Goal: Navigation & Orientation: Understand site structure

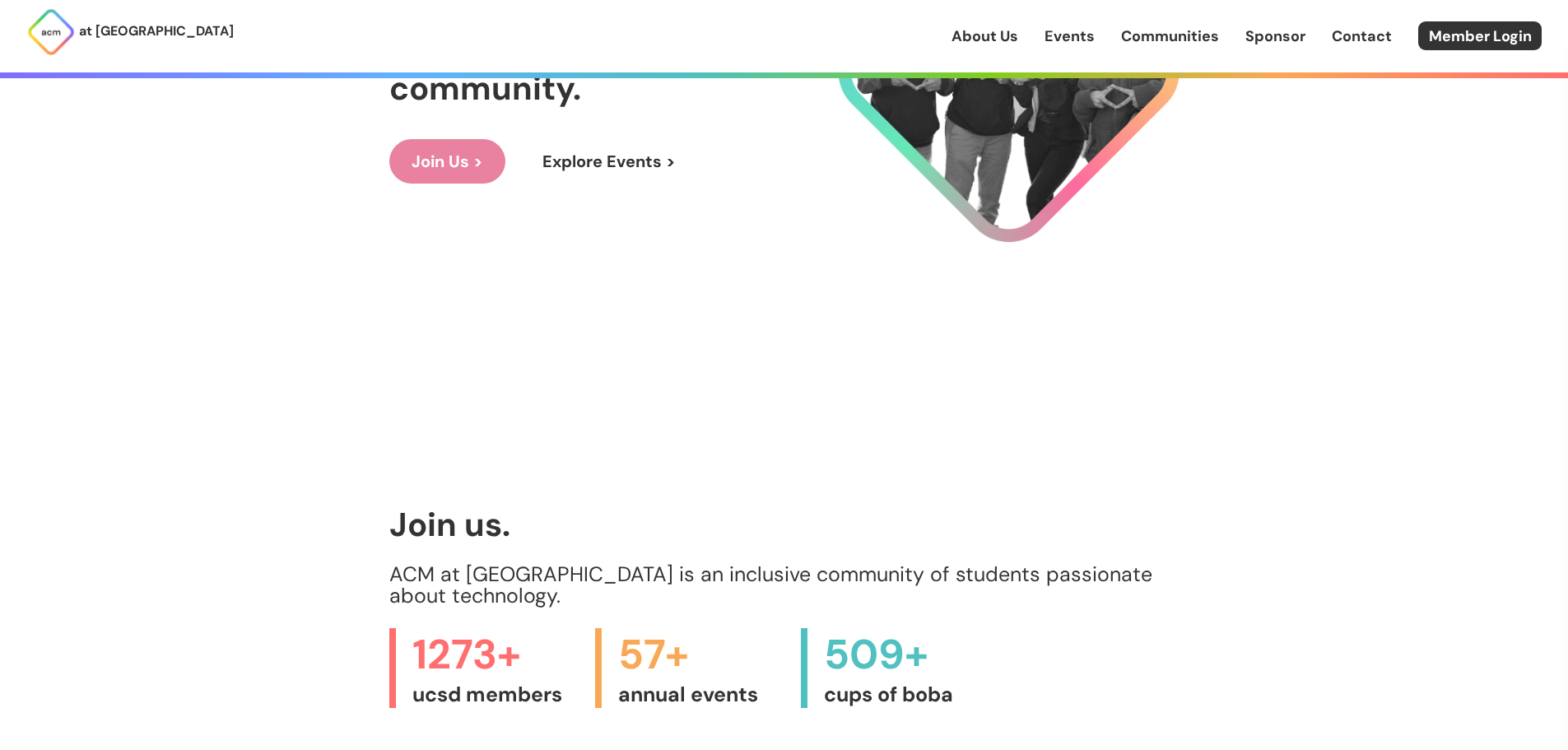
click at [589, 175] on link "Explore Events >" at bounding box center [609, 161] width 177 height 44
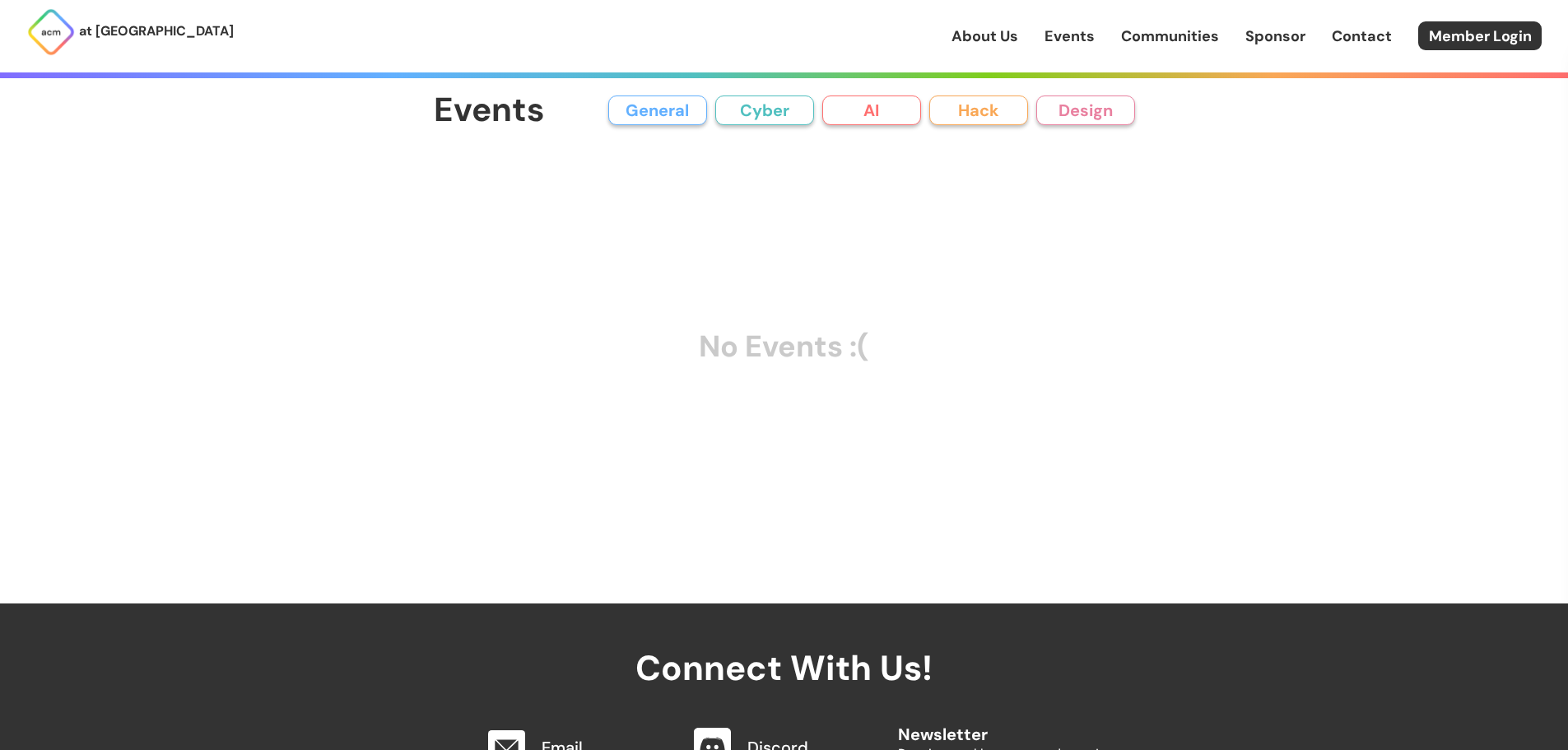
click at [670, 104] on button "General" at bounding box center [657, 110] width 98 height 30
drag, startPoint x: 634, startPoint y: 88, endPoint x: 625, endPoint y: 97, distance: 12.7
click at [633, 88] on div "Events General Cyber AI Hack Design All General AI Cyber Hack Design No Events …" at bounding box center [784, 302] width 790 height 603
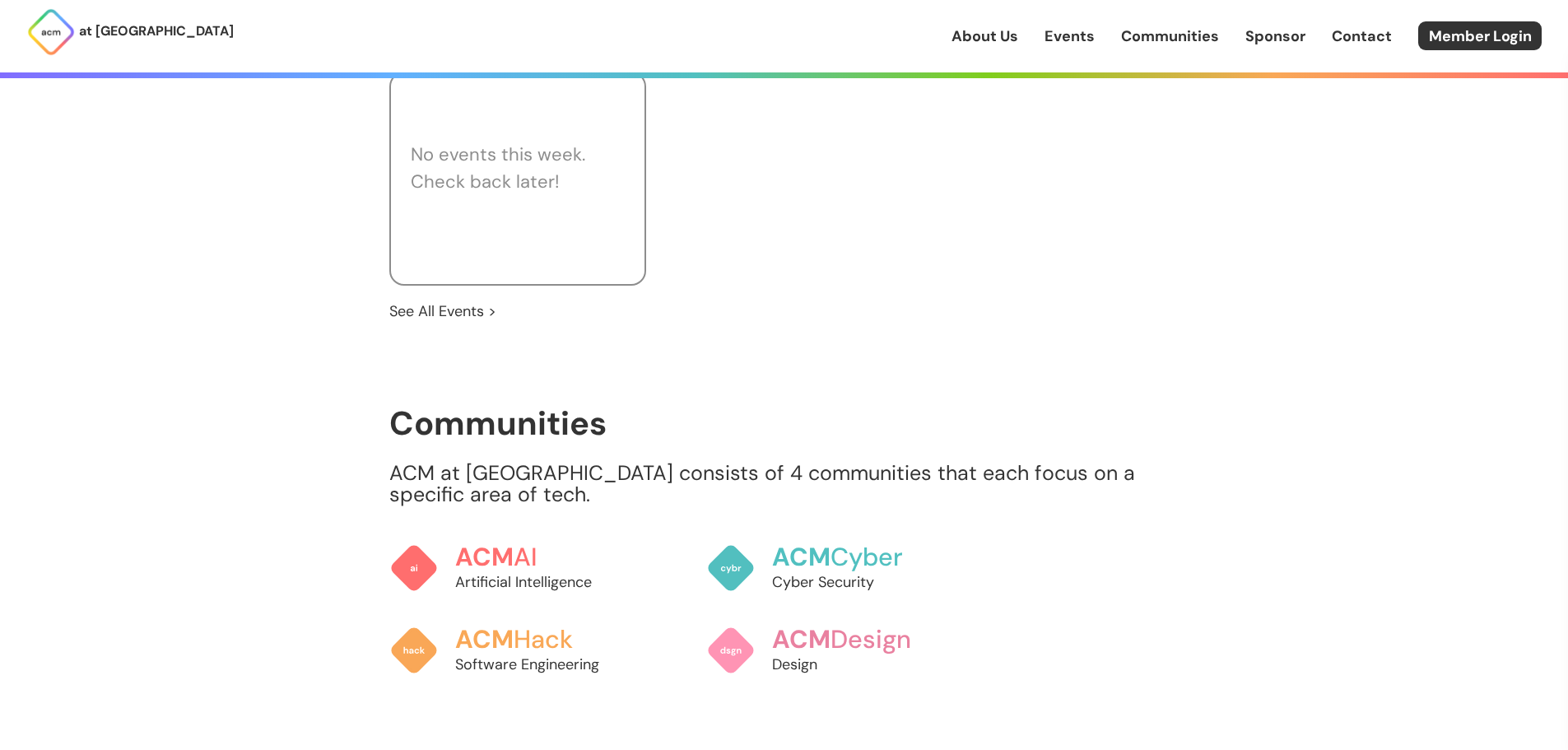
scroll to position [1152, 0]
click at [564, 574] on p "Artificial Intelligence" at bounding box center [543, 584] width 182 height 22
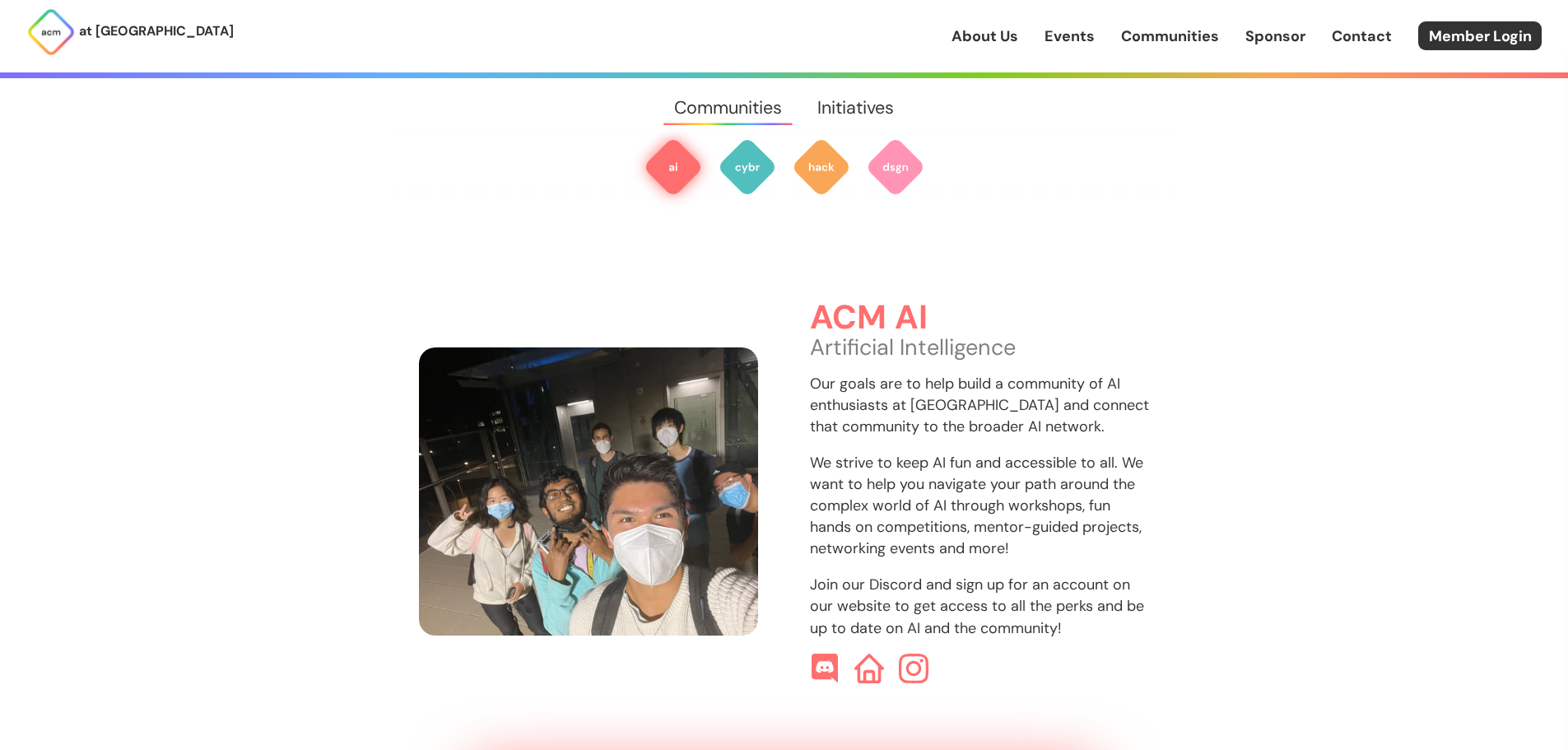
scroll to position [494, 0]
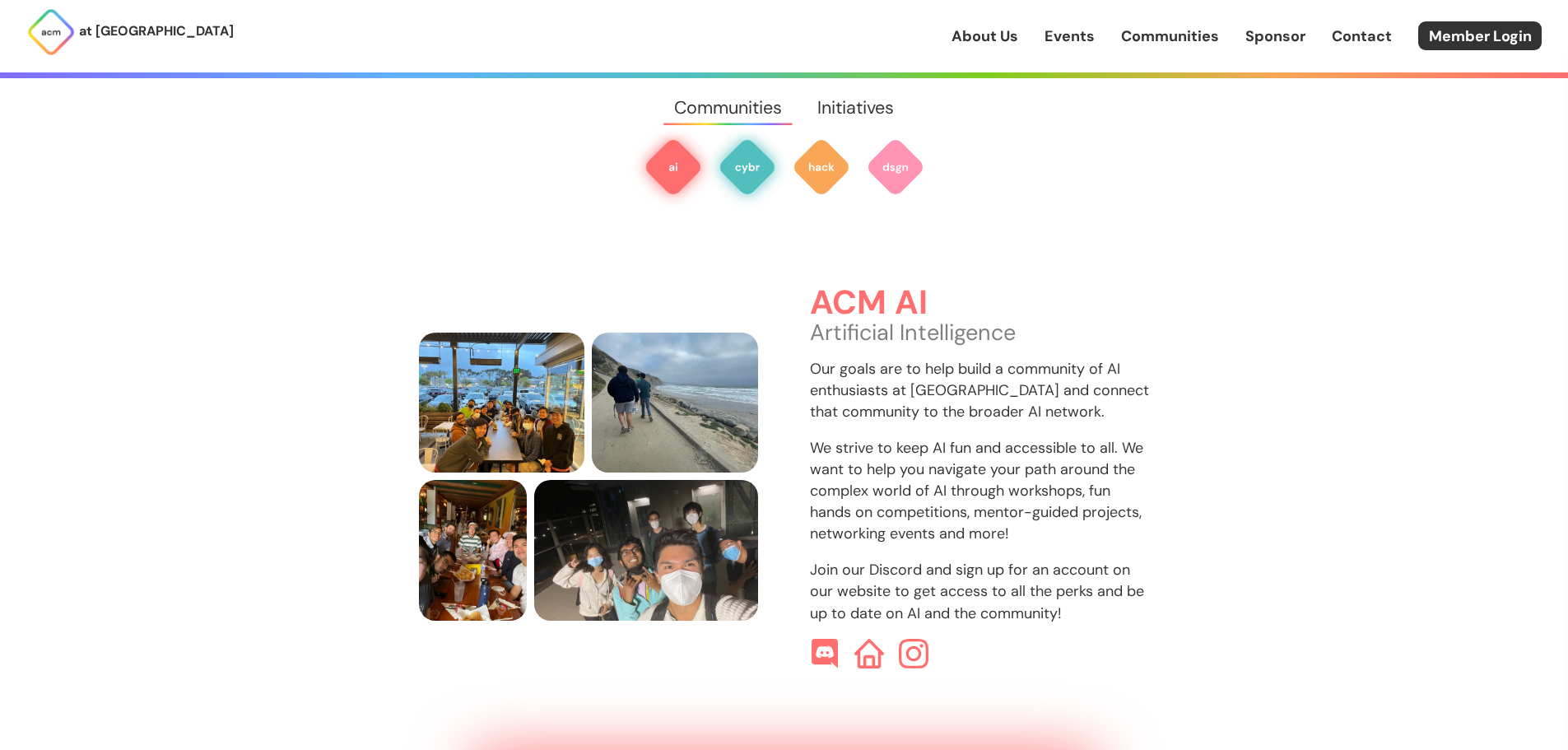
click at [748, 154] on img at bounding box center [747, 167] width 59 height 59
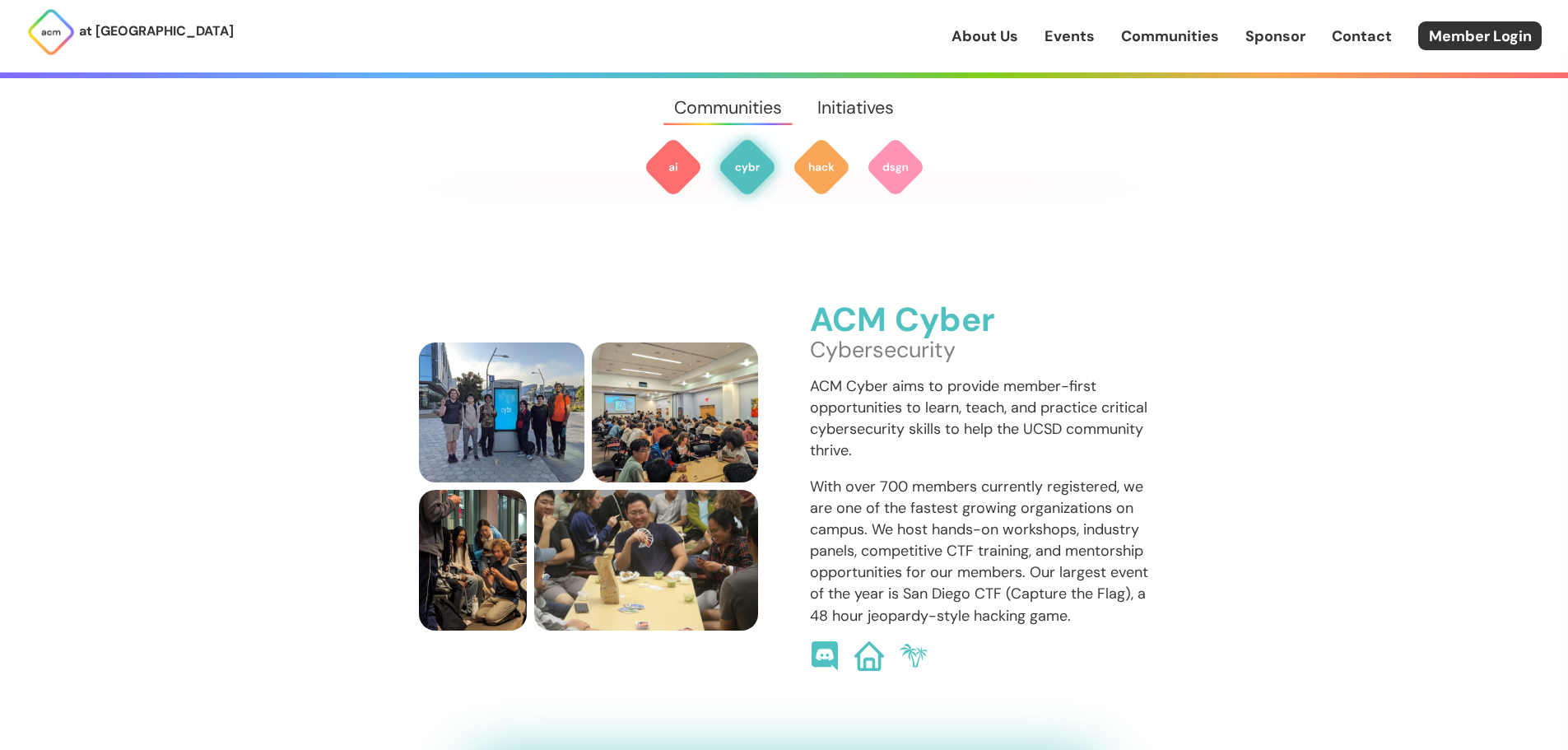
scroll to position [1163, 0]
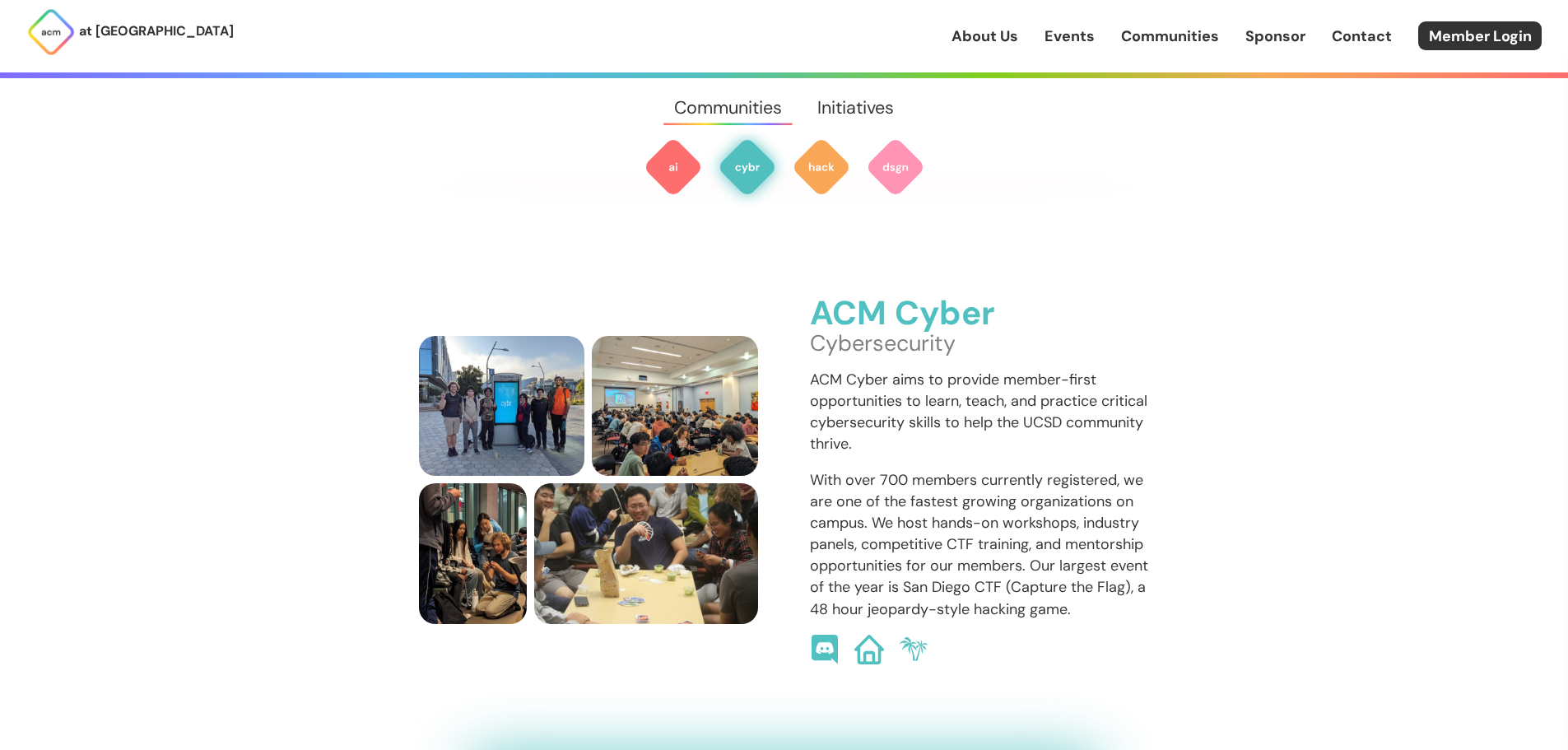
click at [788, 169] on nav at bounding box center [784, 137] width 790 height 119
click at [800, 161] on img at bounding box center [820, 167] width 59 height 59
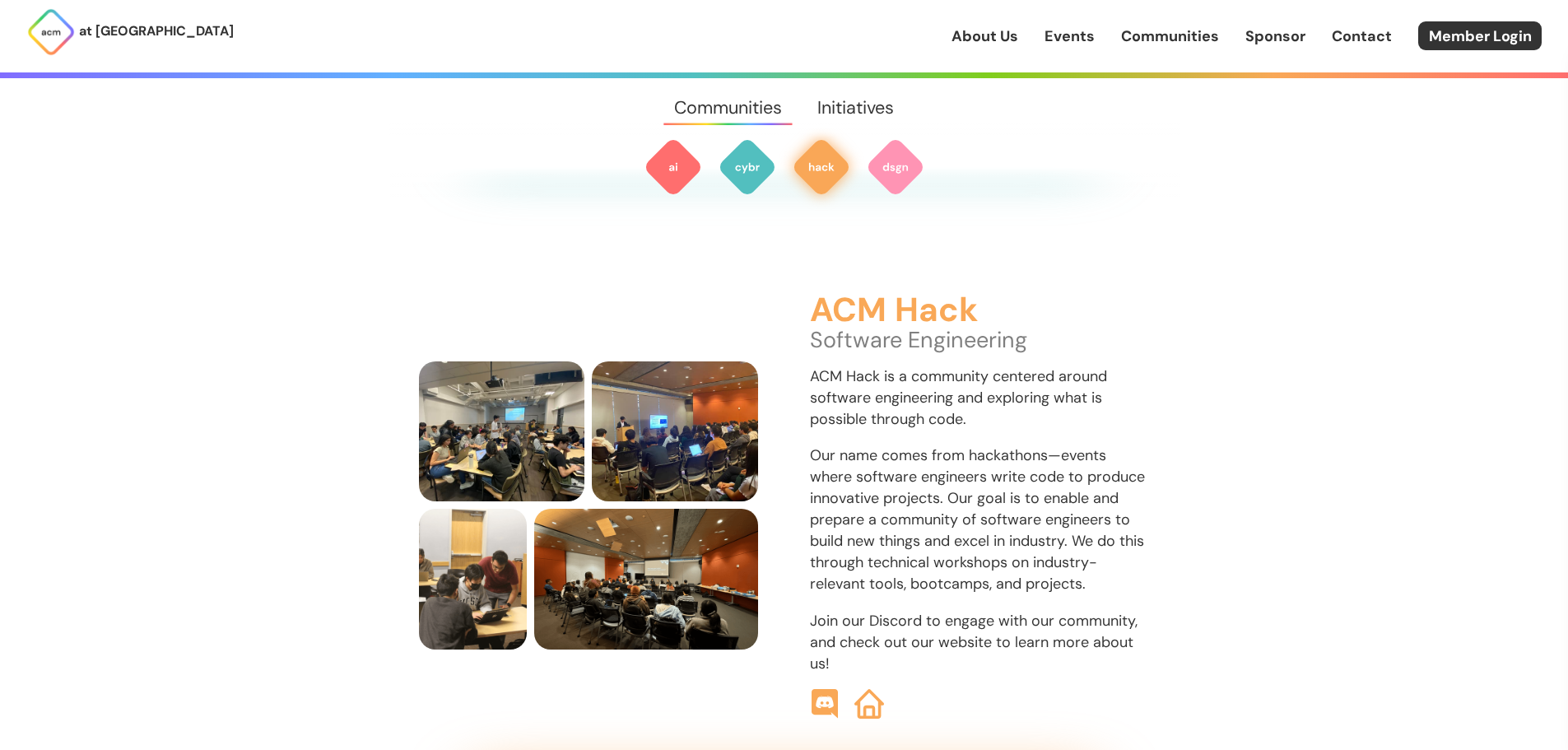
scroll to position [1834, 0]
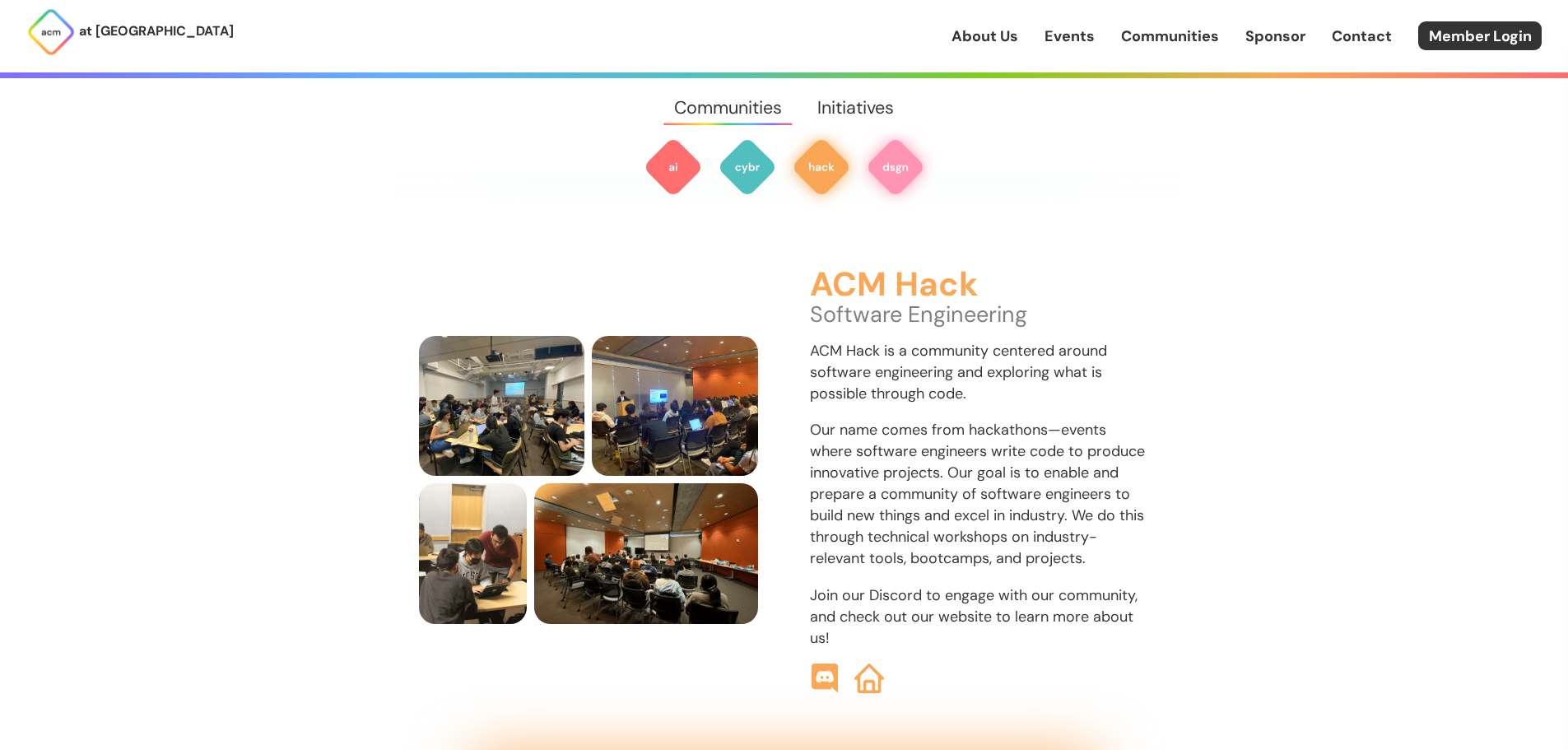
click at [901, 174] on img at bounding box center [894, 167] width 59 height 59
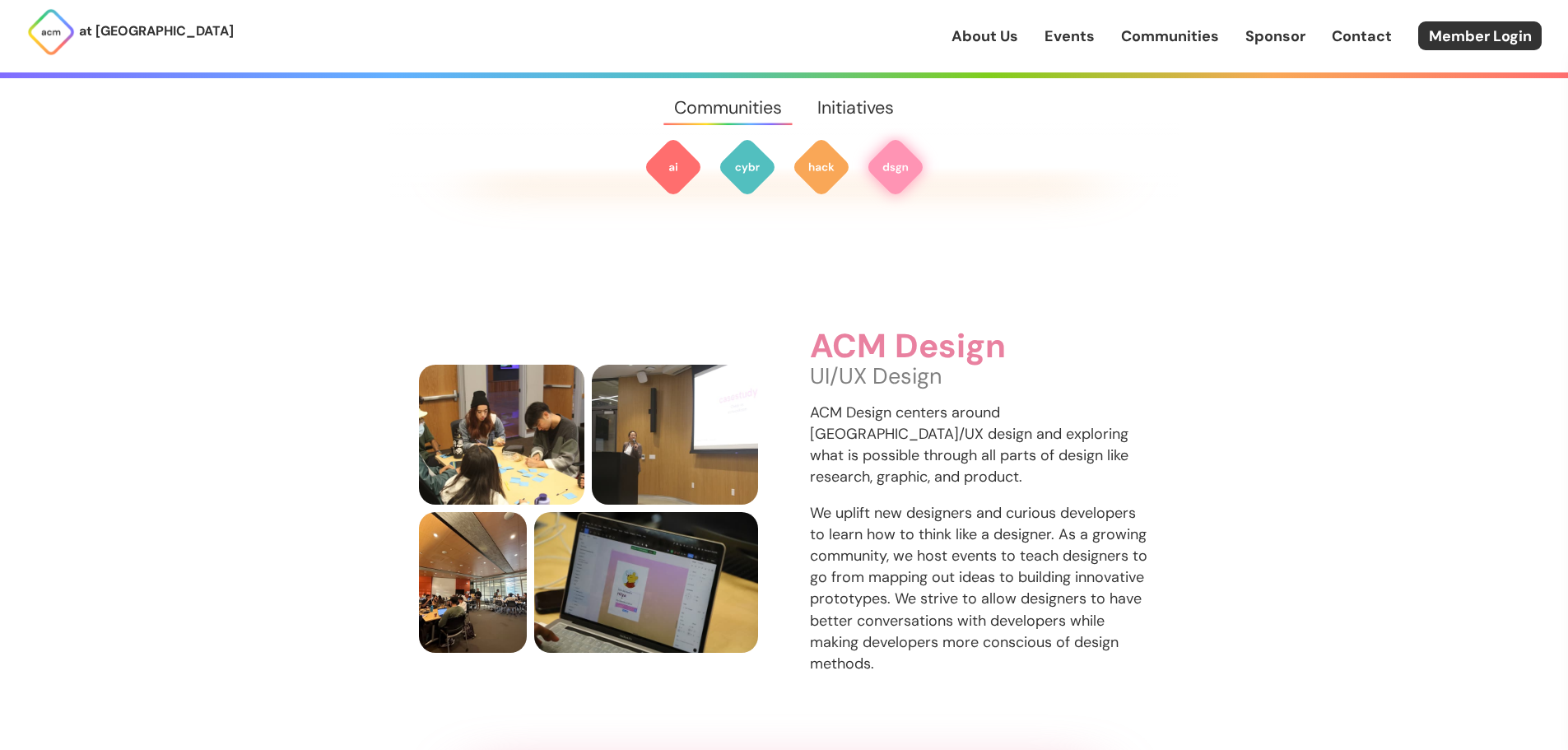
scroll to position [2505, 0]
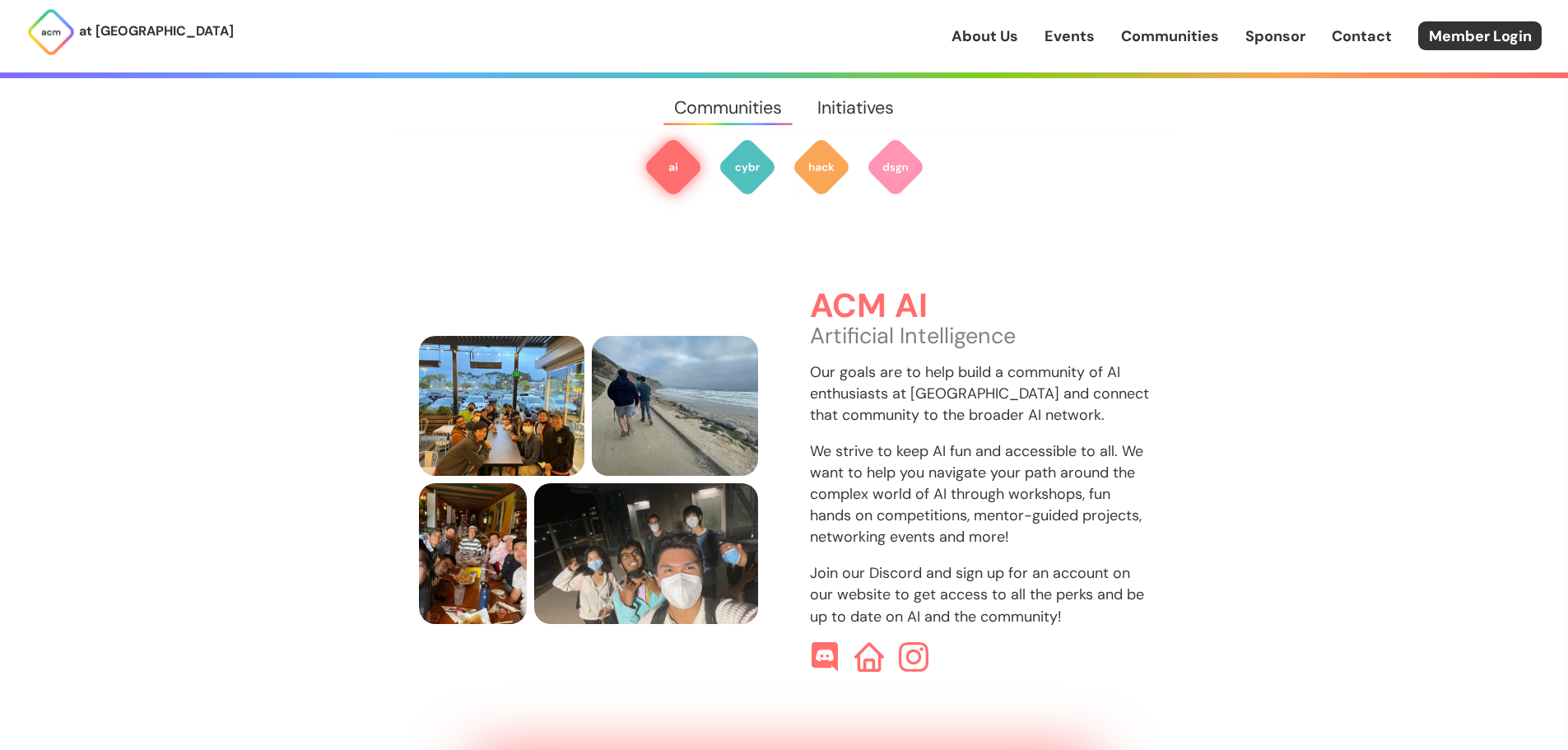
click at [1075, 42] on link "Events" at bounding box center [1070, 36] width 50 height 21
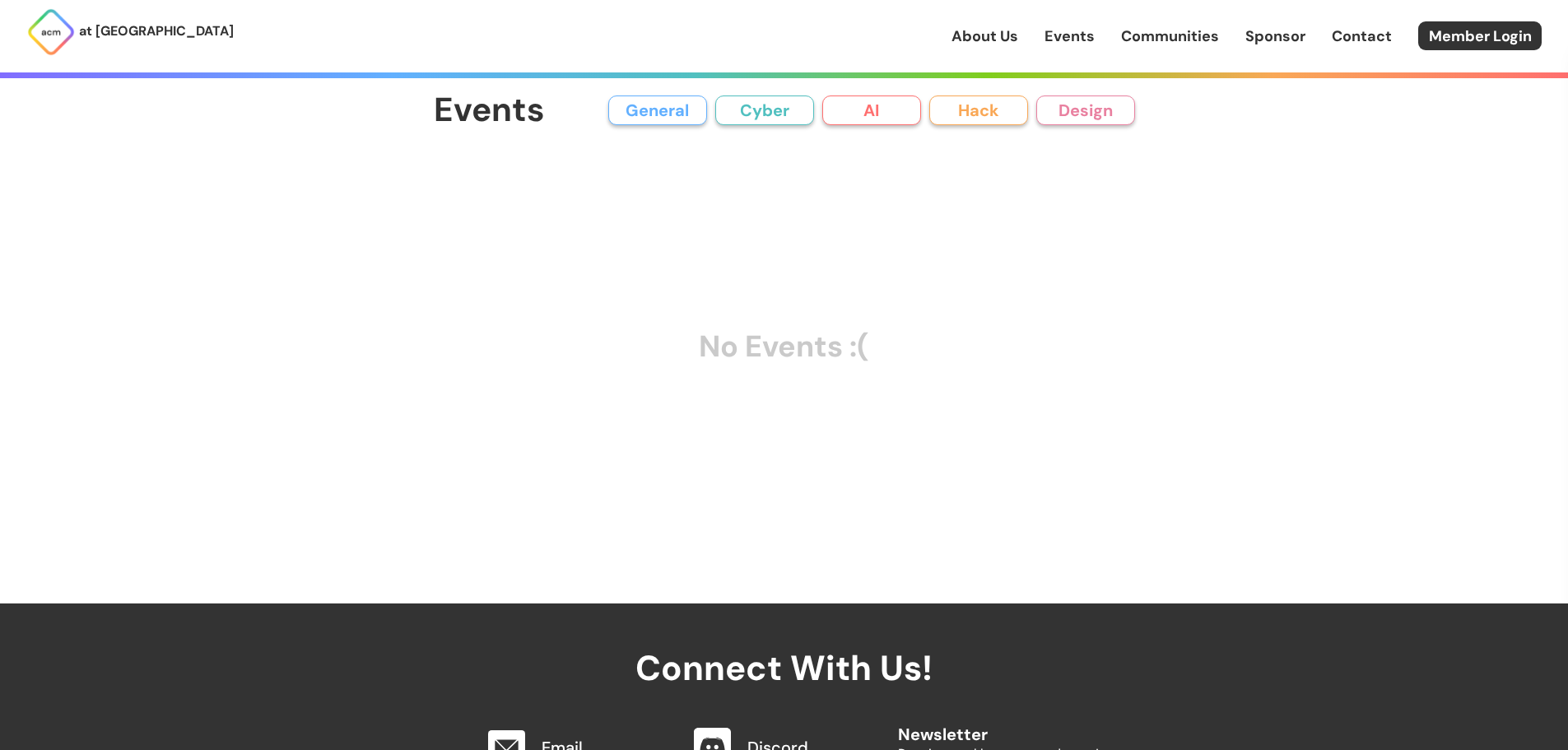
click at [1135, 40] on link "Communities" at bounding box center [1170, 36] width 98 height 21
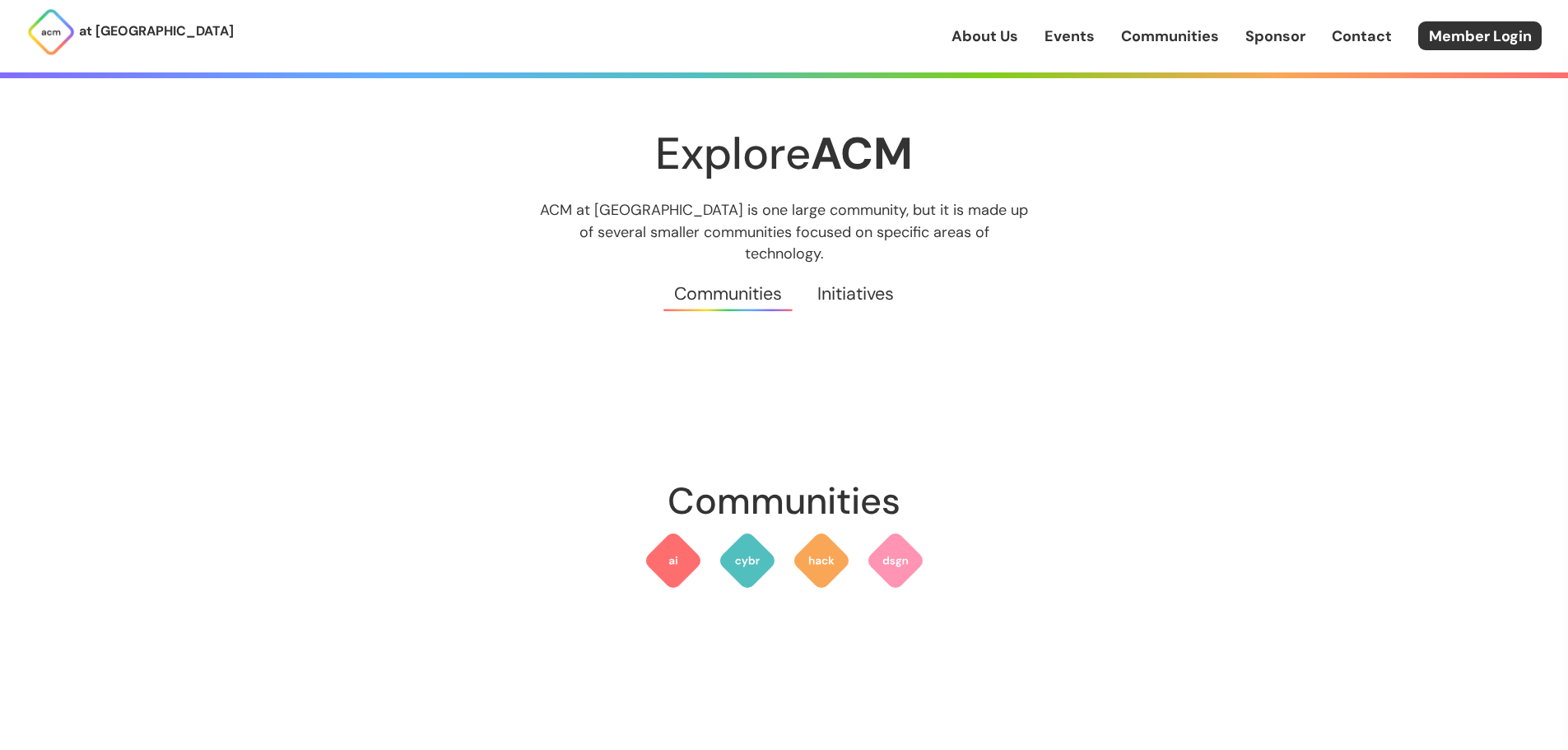
click at [890, 273] on link "Initiatives" at bounding box center [856, 293] width 112 height 59
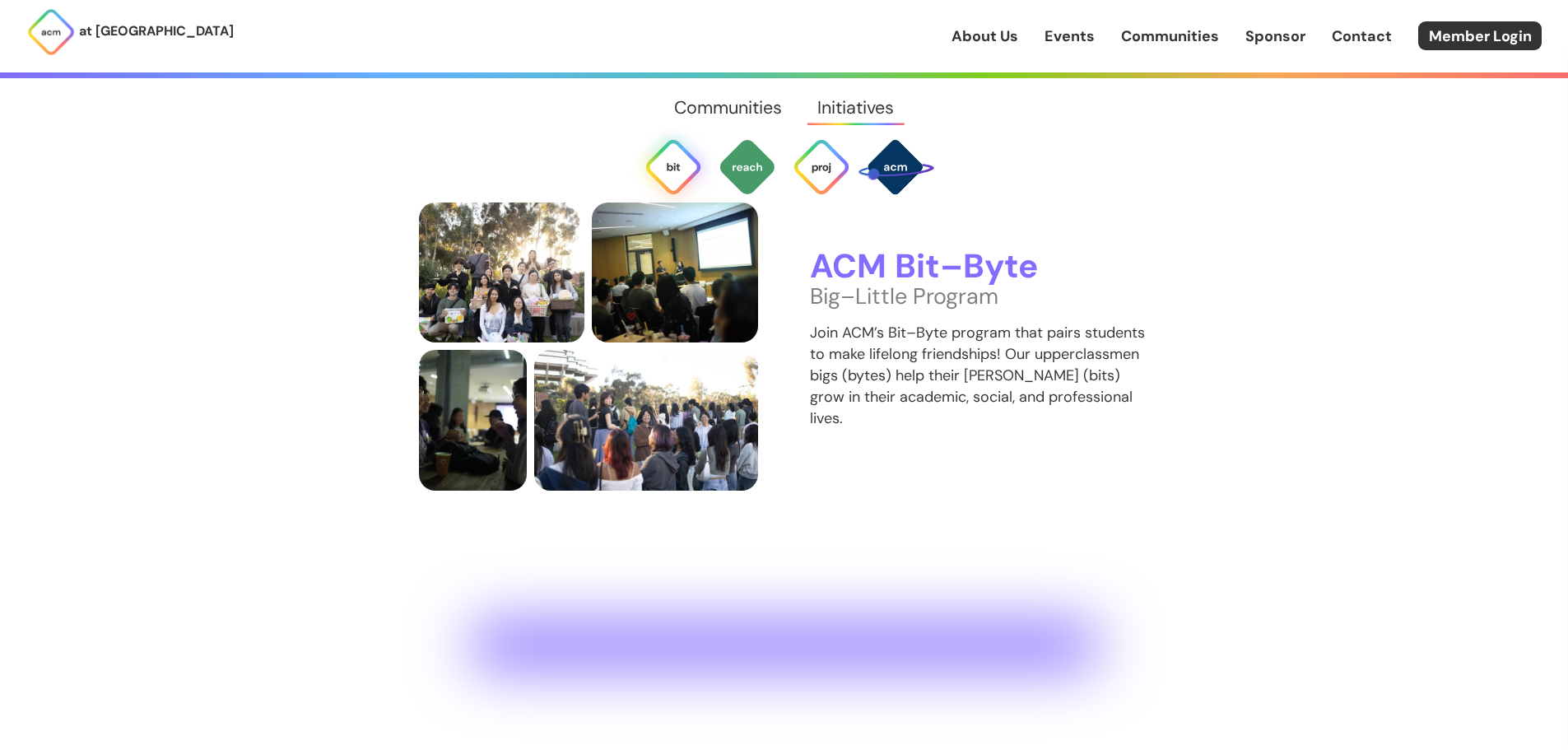
scroll to position [3608, 0]
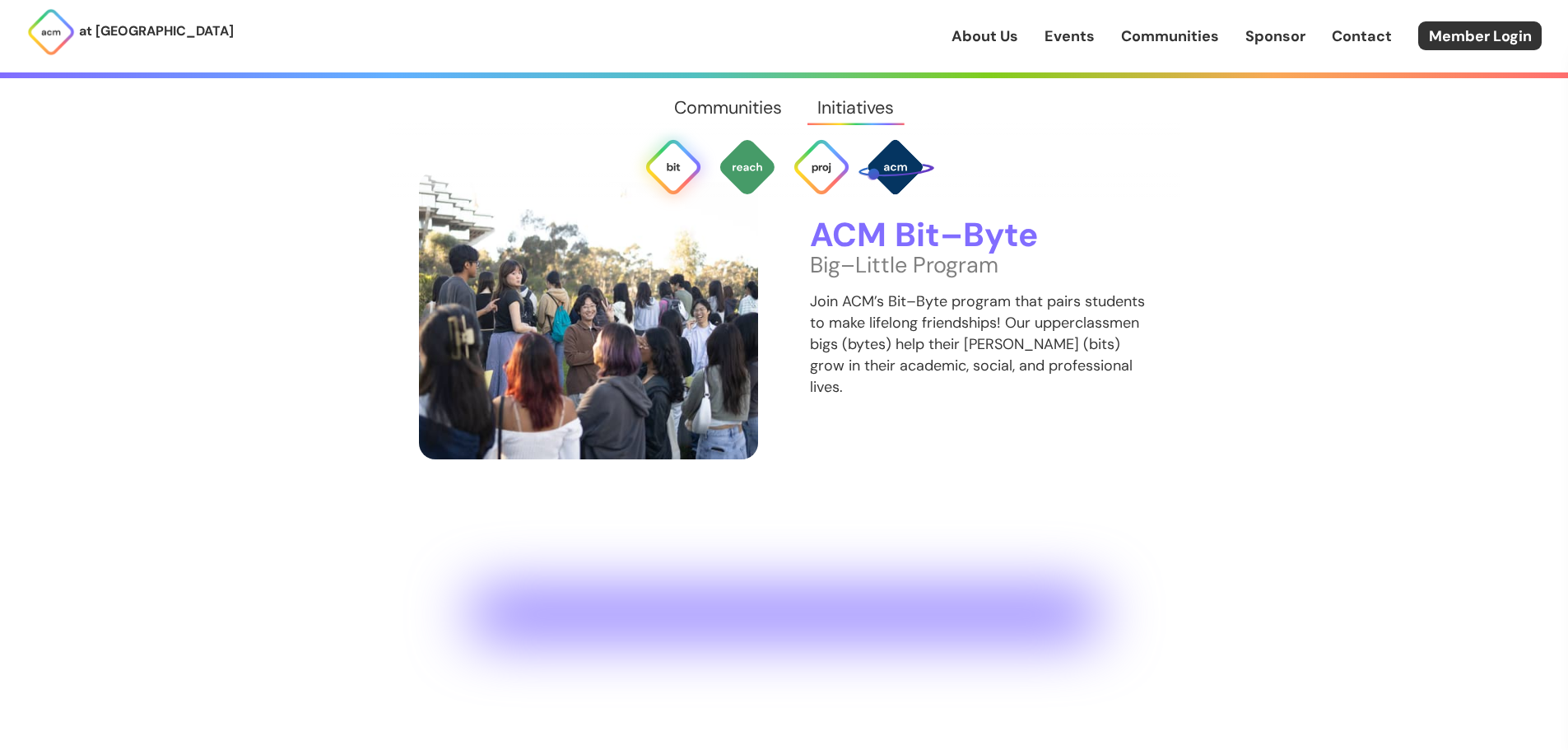
click at [649, 336] on img at bounding box center [589, 315] width 340 height 288
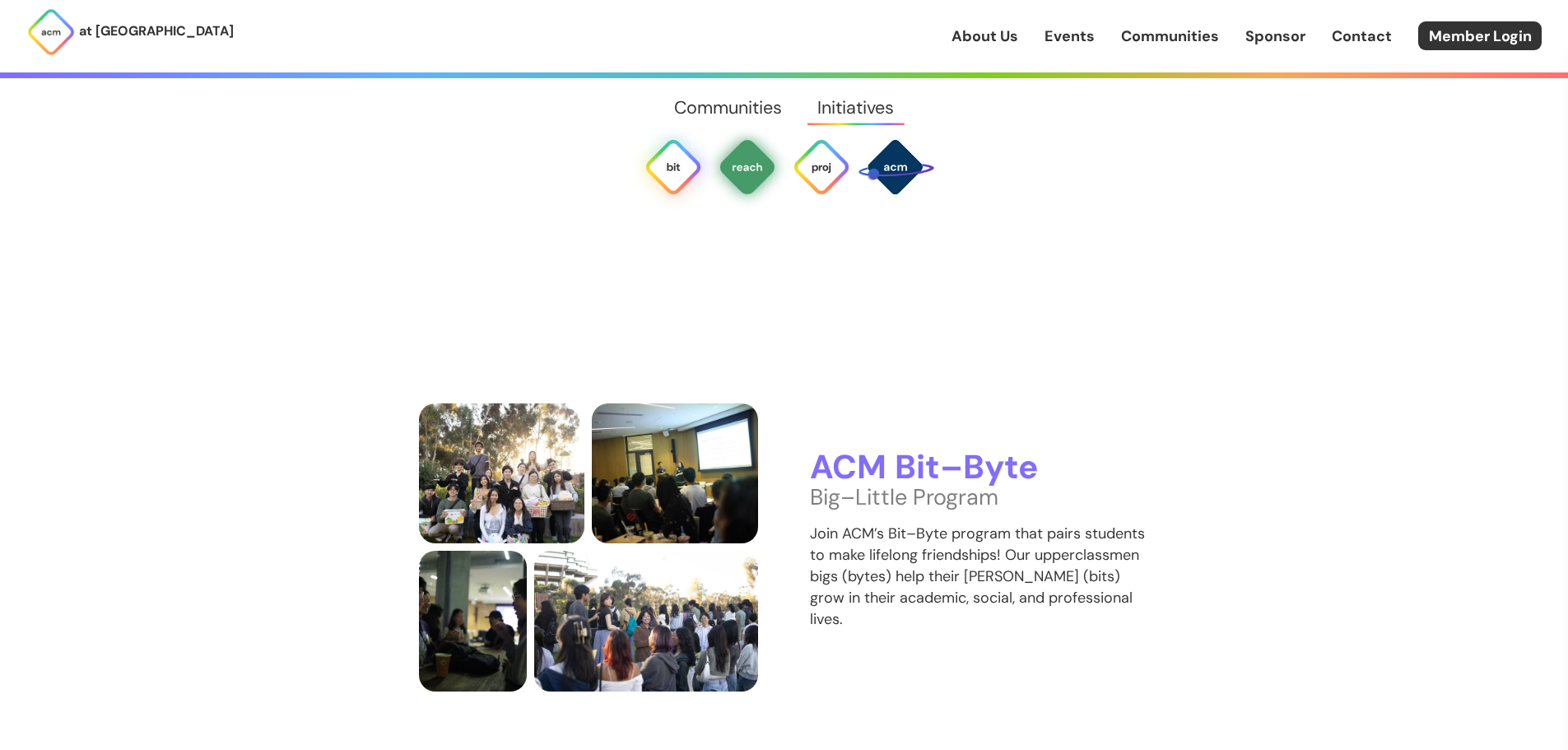
scroll to position [3362, 0]
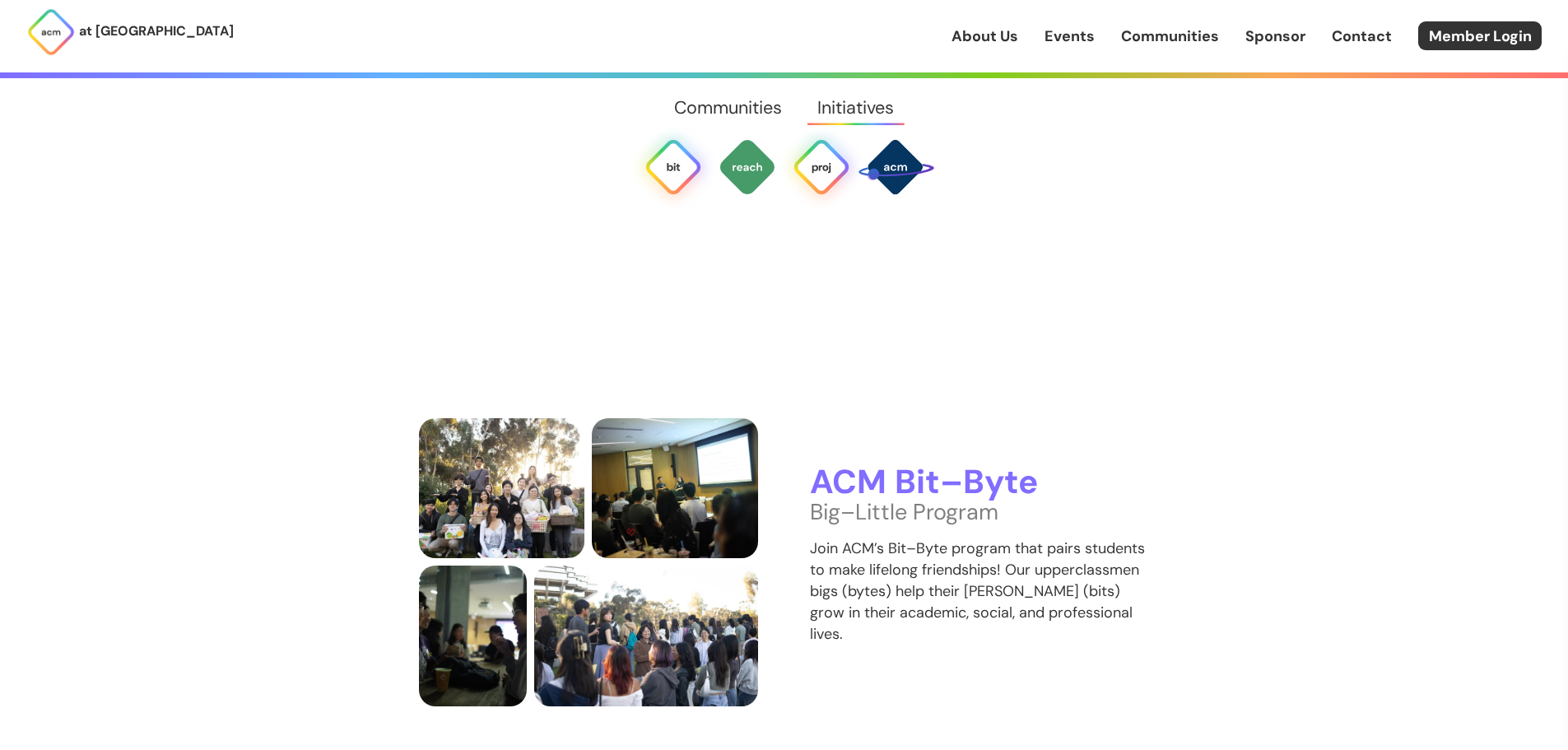
click at [840, 163] on img at bounding box center [820, 167] width 59 height 59
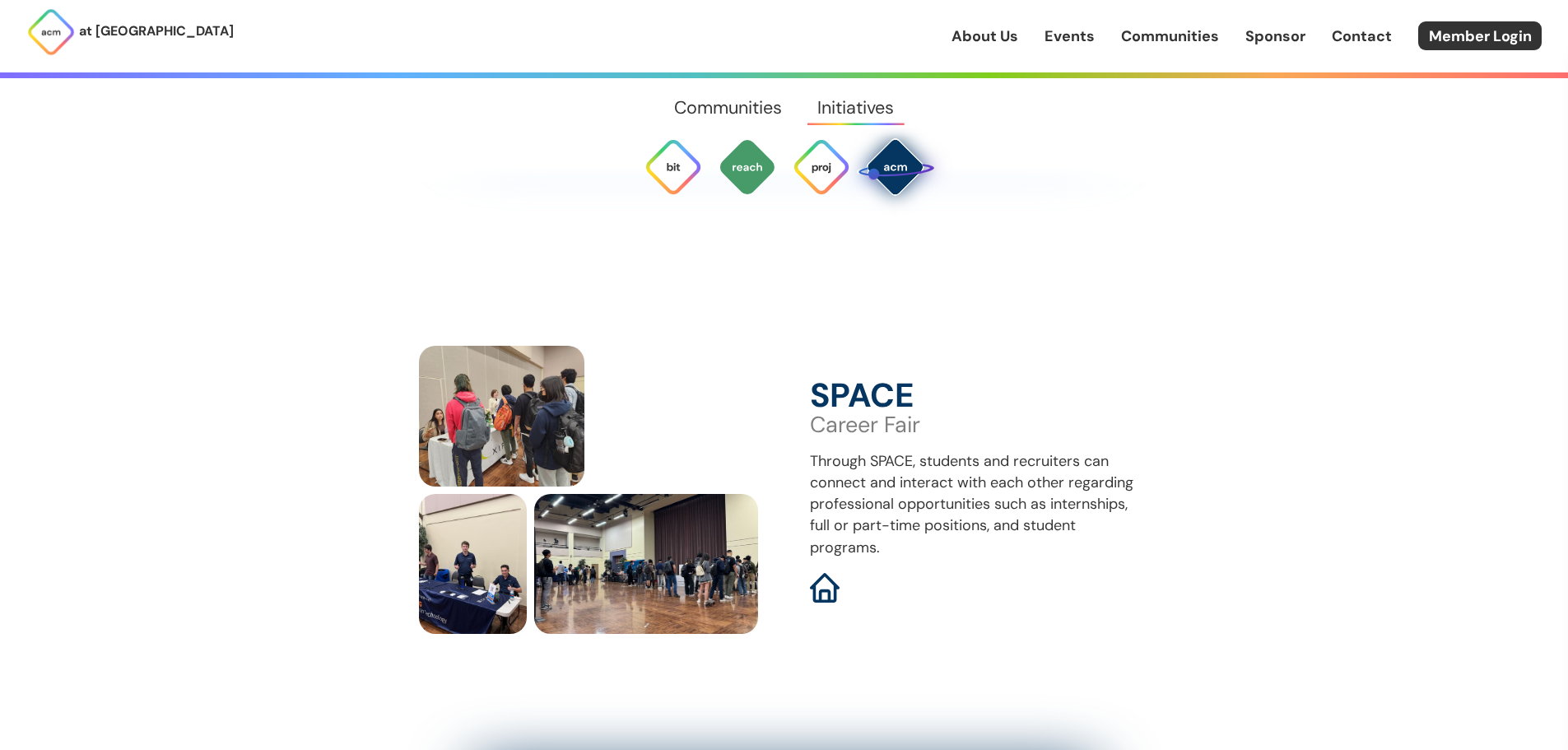
scroll to position [5437, 0]
